Goal: Task Accomplishment & Management: Use online tool/utility

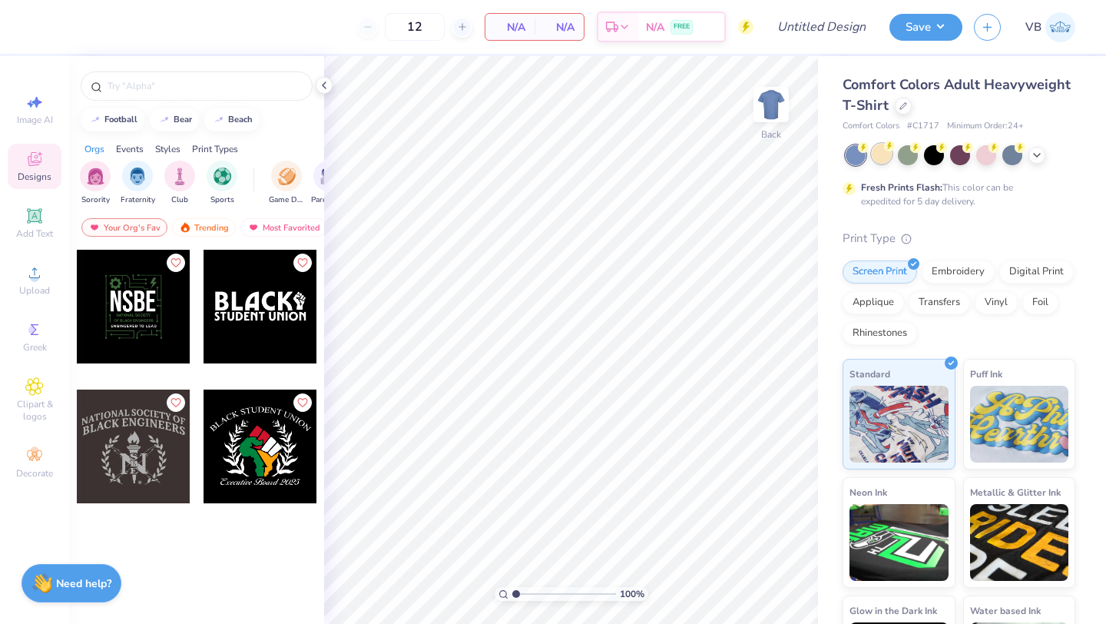
click at [876, 154] on div at bounding box center [882, 154] width 20 height 20
click at [1043, 147] on div at bounding box center [960, 155] width 230 height 20
click at [1034, 158] on icon at bounding box center [1037, 153] width 12 height 12
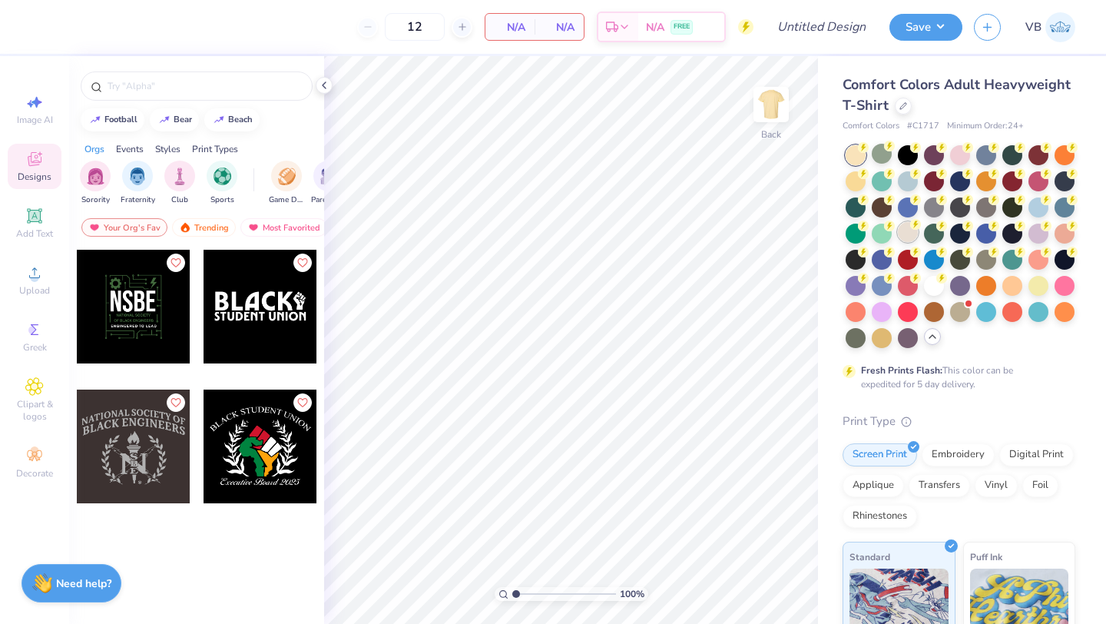
click at [918, 239] on div at bounding box center [908, 232] width 20 height 20
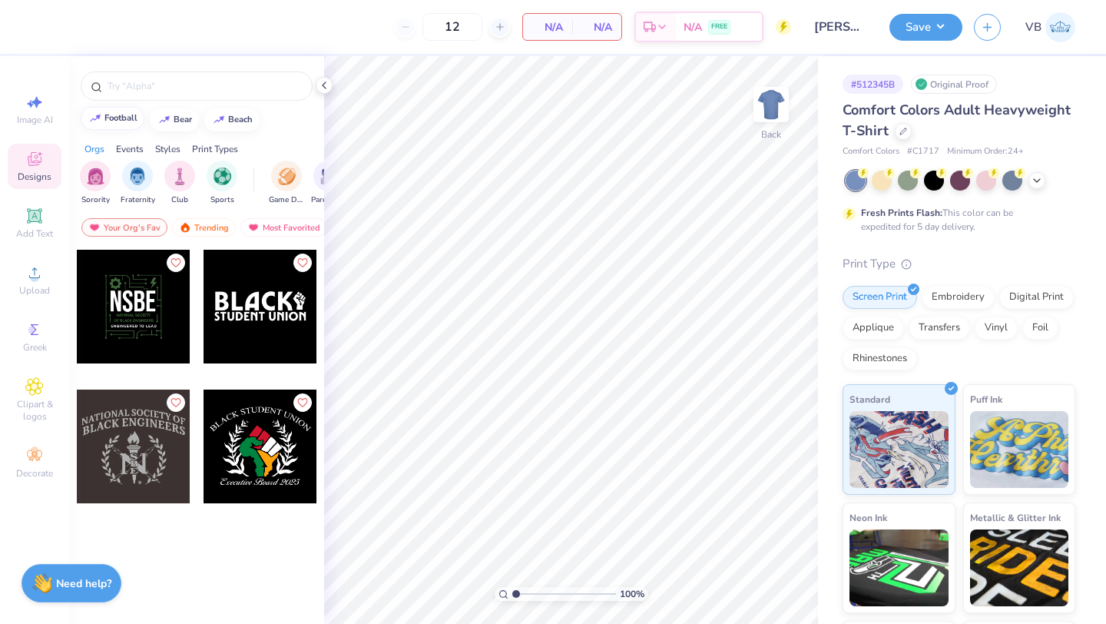
click at [124, 123] on button "football" at bounding box center [113, 118] width 64 height 23
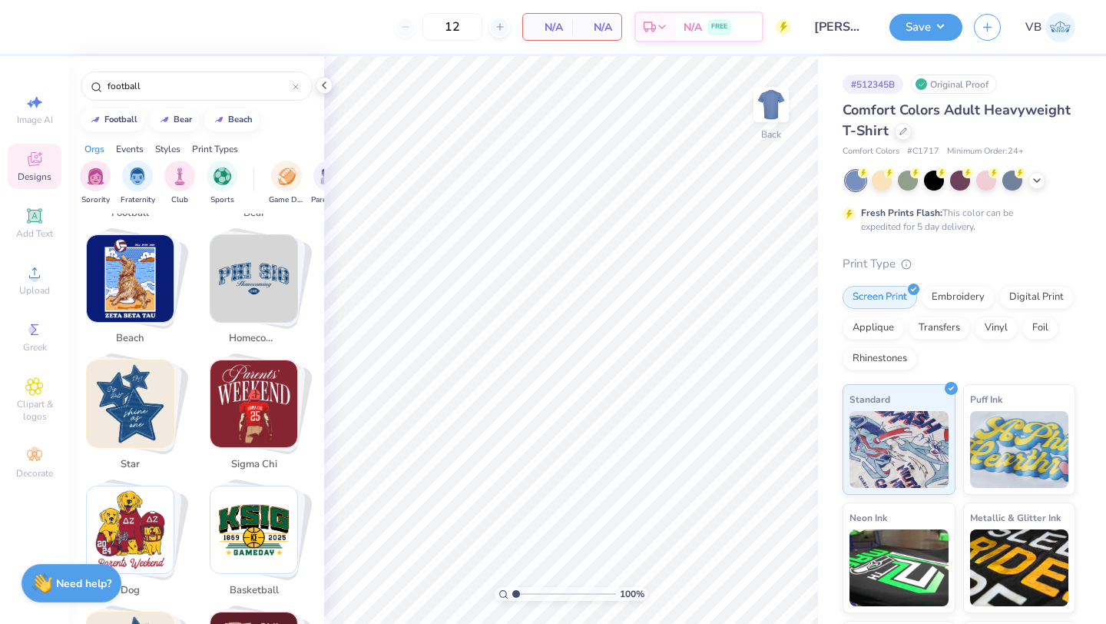
scroll to position [462, 0]
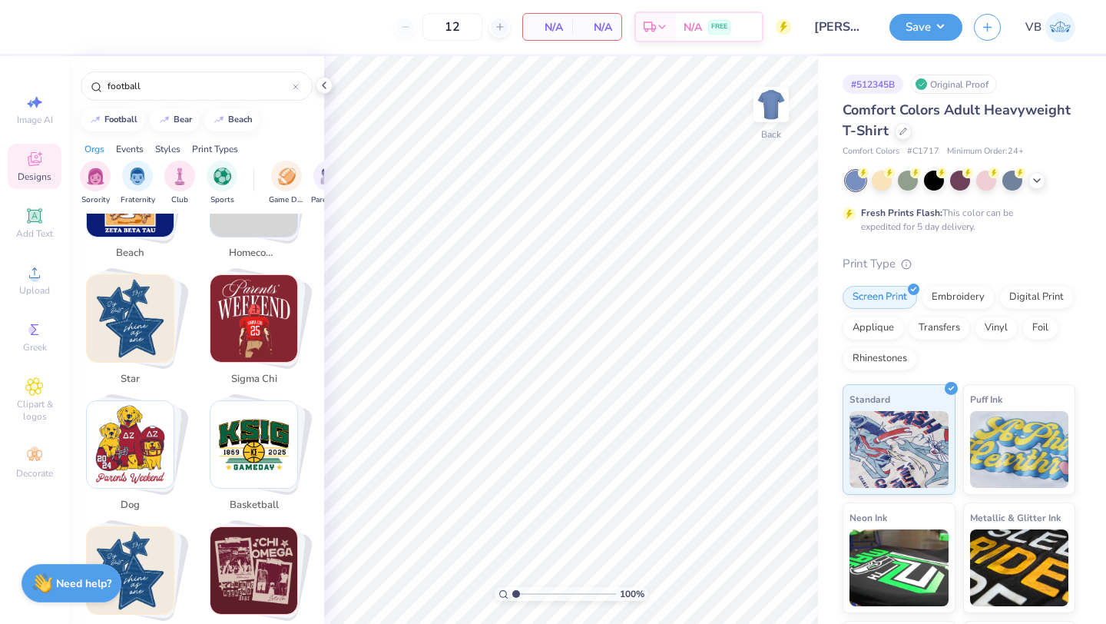
click at [247, 326] on img "Stack Card Button sigma chi" at bounding box center [253, 318] width 87 height 87
type input "sigma chi"
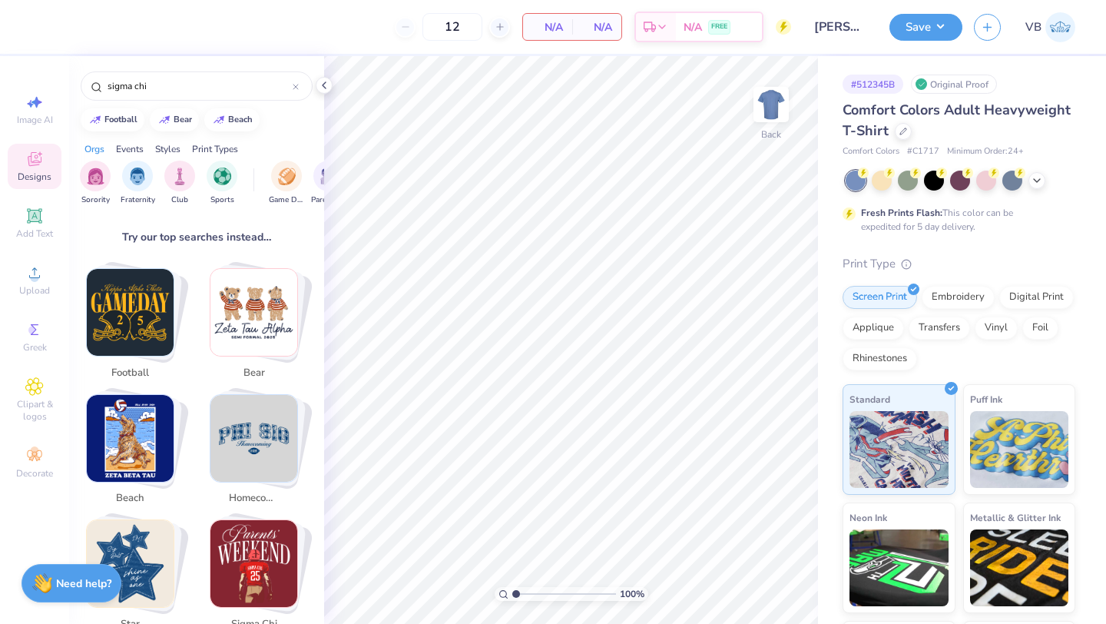
scroll to position [4, 0]
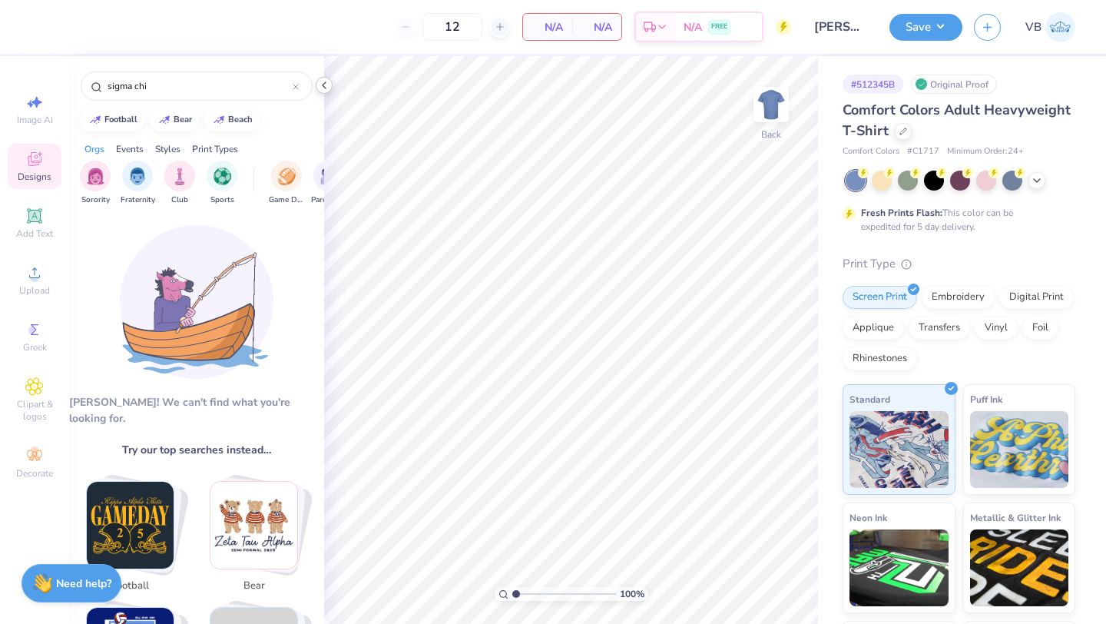
click at [323, 85] on polyline at bounding box center [324, 85] width 3 height 6
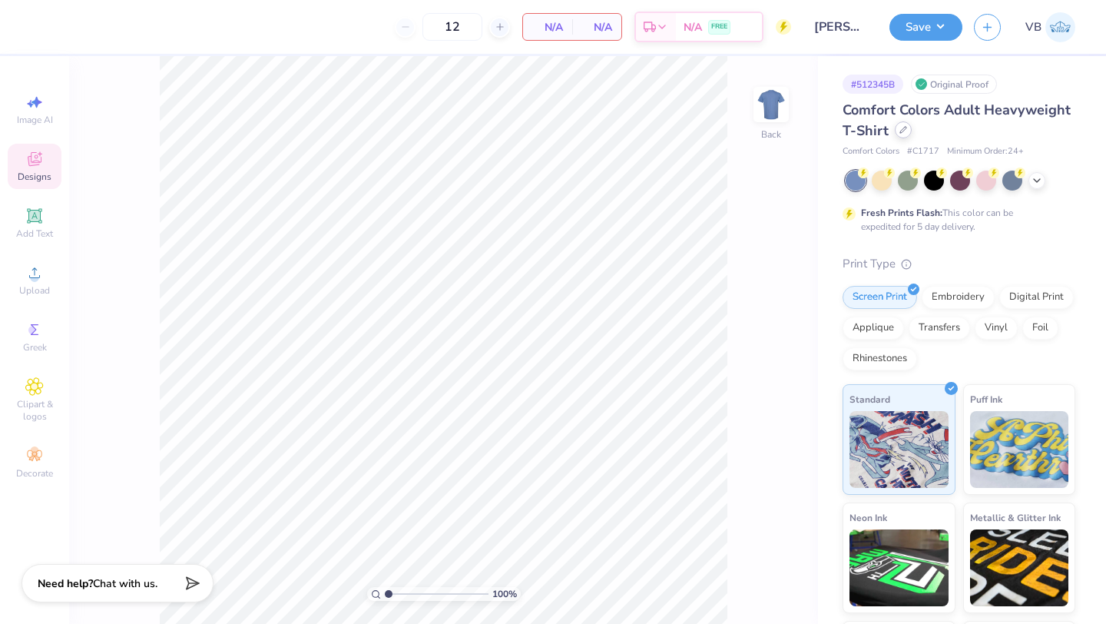
click at [907, 133] on icon at bounding box center [903, 130] width 8 height 8
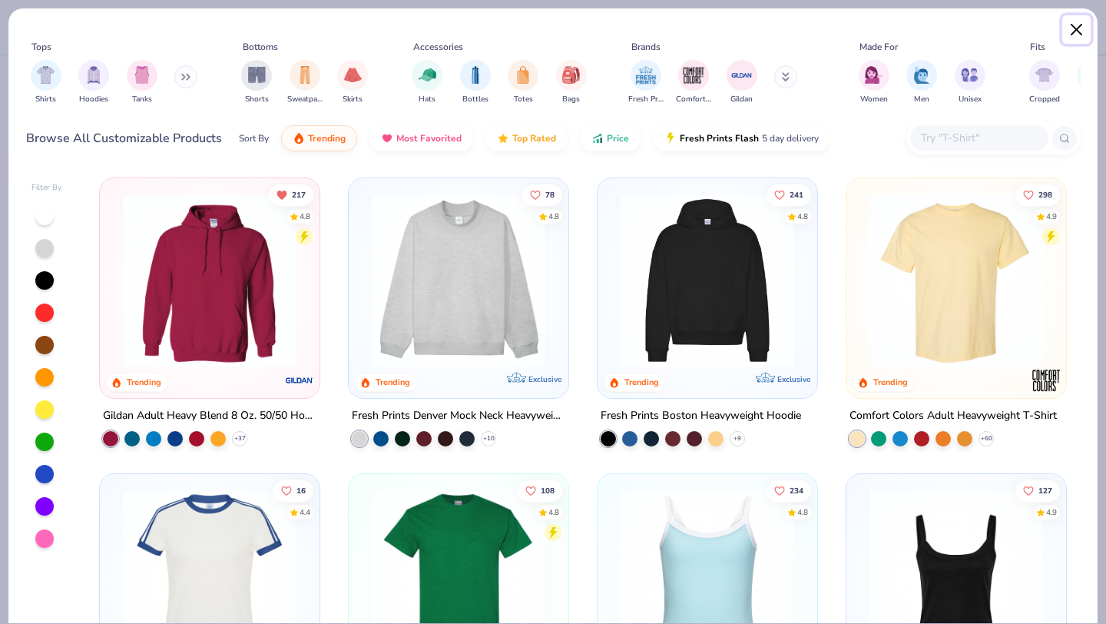
click at [1070, 28] on button "Close" at bounding box center [1076, 29] width 29 height 29
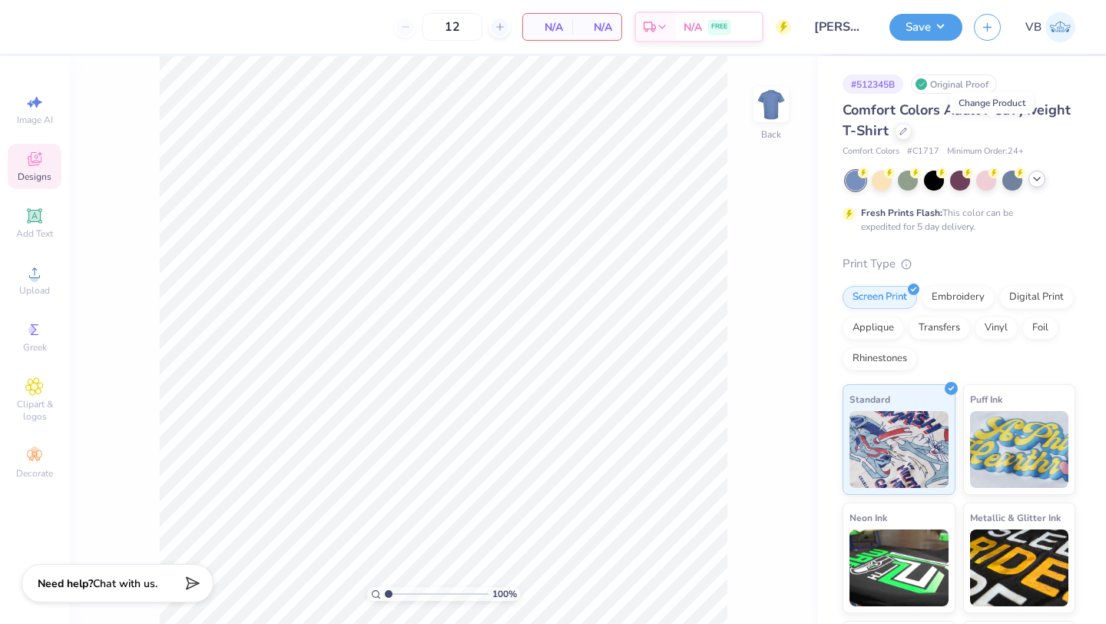
click at [1031, 181] on icon at bounding box center [1037, 179] width 12 height 12
